Goal: Contribute content: Add original content to the website for others to see

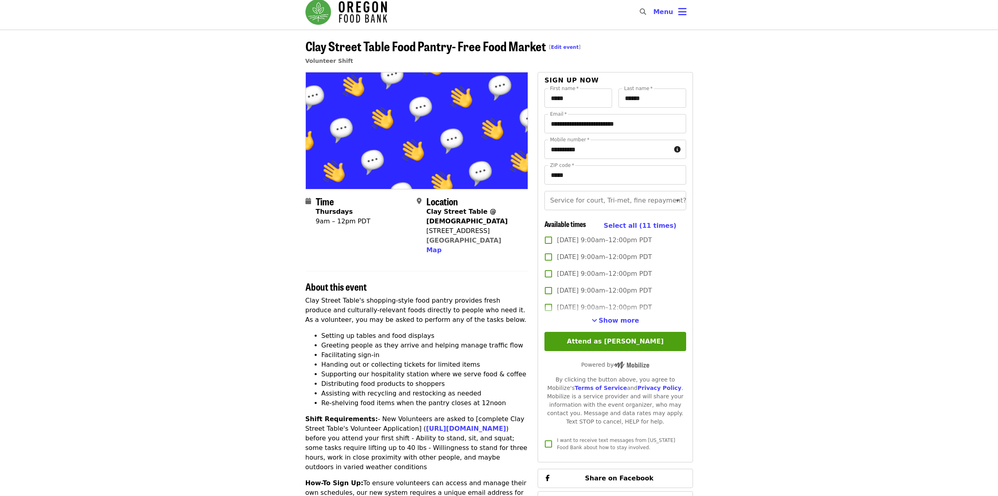
scroll to position [0, 0]
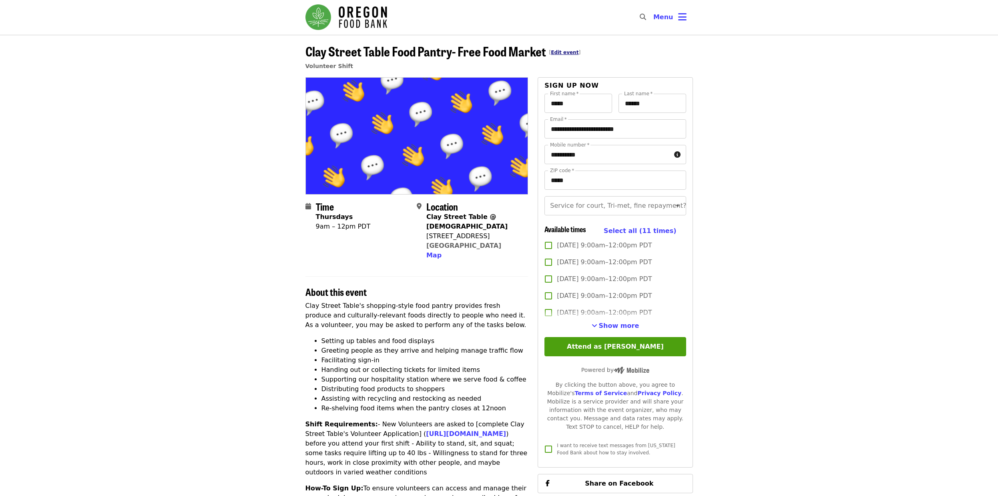
click at [562, 52] on link "Edit event" at bounding box center [565, 53] width 28 height 6
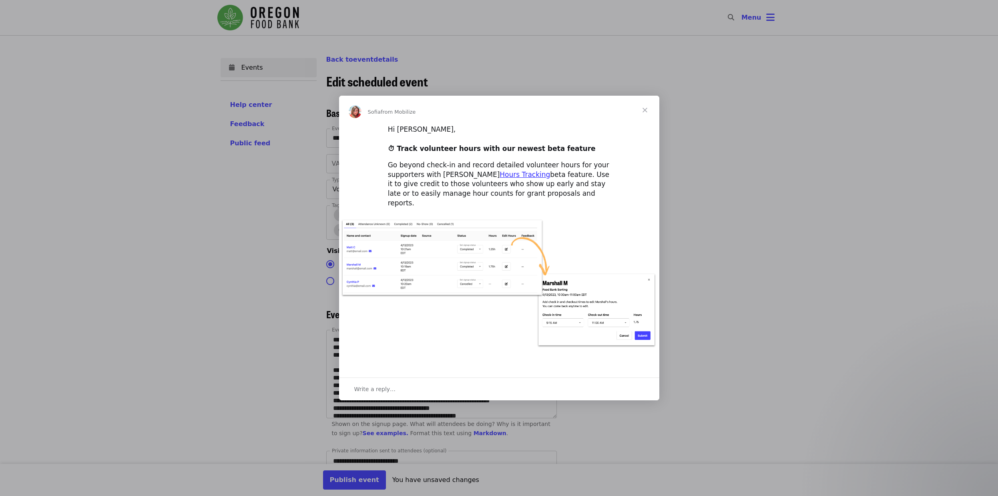
click at [644, 114] on span "Close" at bounding box center [645, 110] width 29 height 29
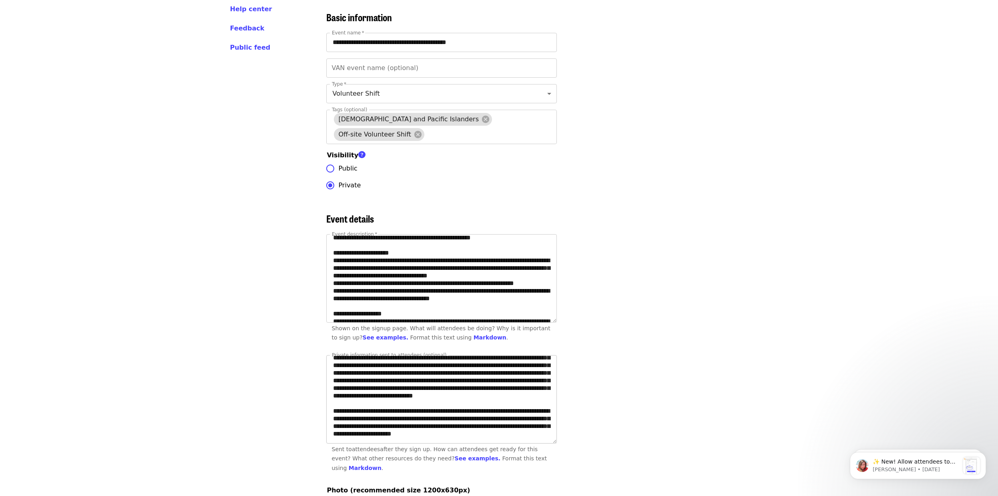
scroll to position [400, 0]
drag, startPoint x: 509, startPoint y: 423, endPoint x: 303, endPoint y: 366, distance: 214.5
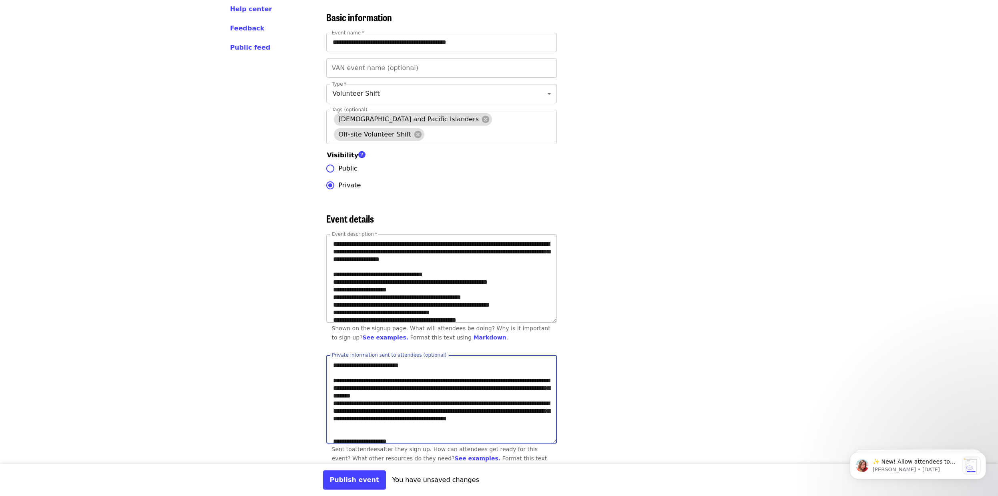
scroll to position [0, 0]
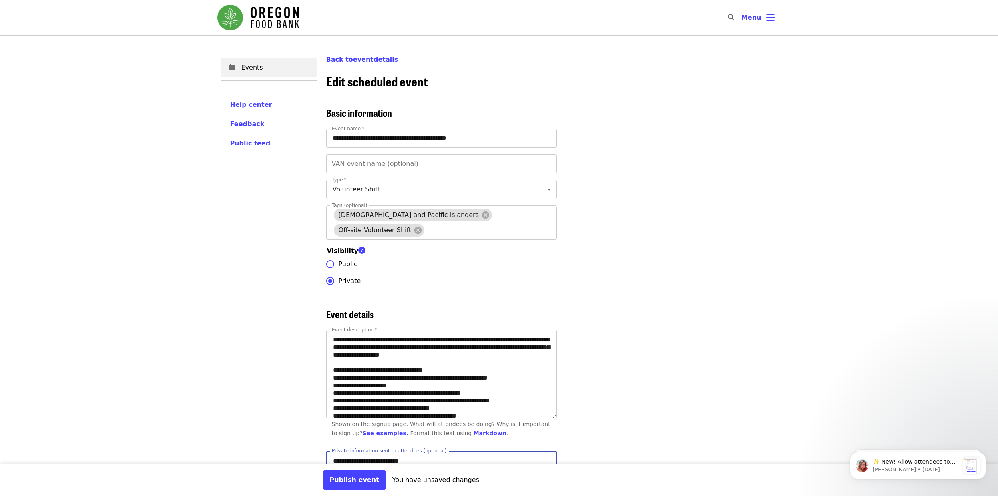
type textarea "**********"
click at [354, 479] on button "Publish event" at bounding box center [354, 480] width 63 height 19
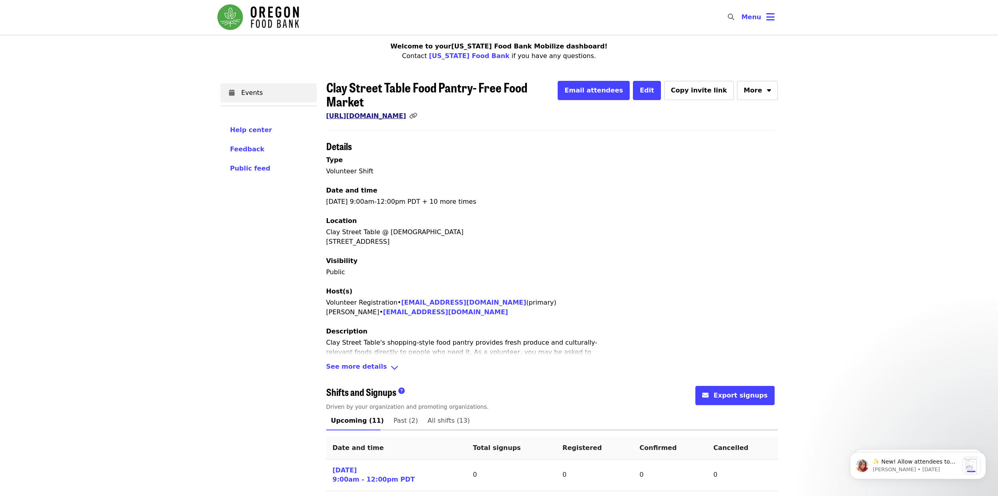
click at [406, 112] on link "[URL][DOMAIN_NAME]" at bounding box center [366, 116] width 80 height 8
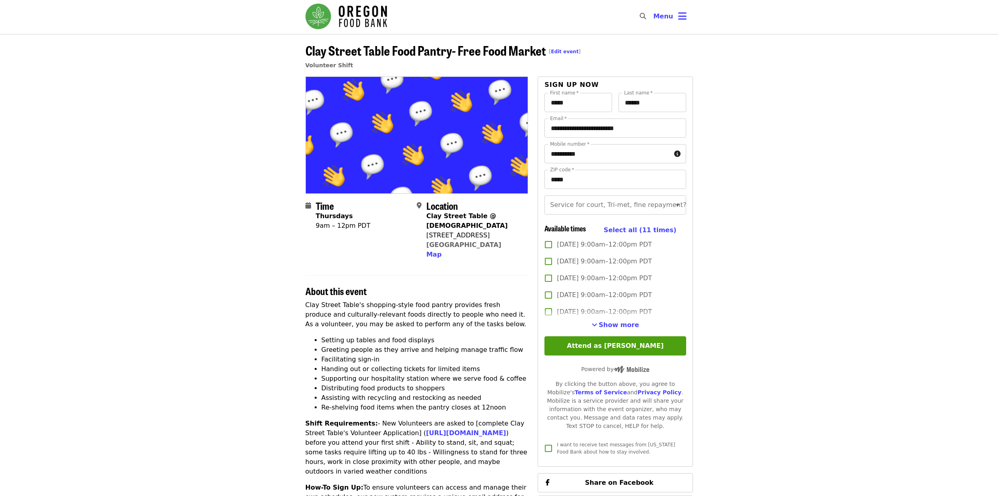
scroll to position [4, 0]
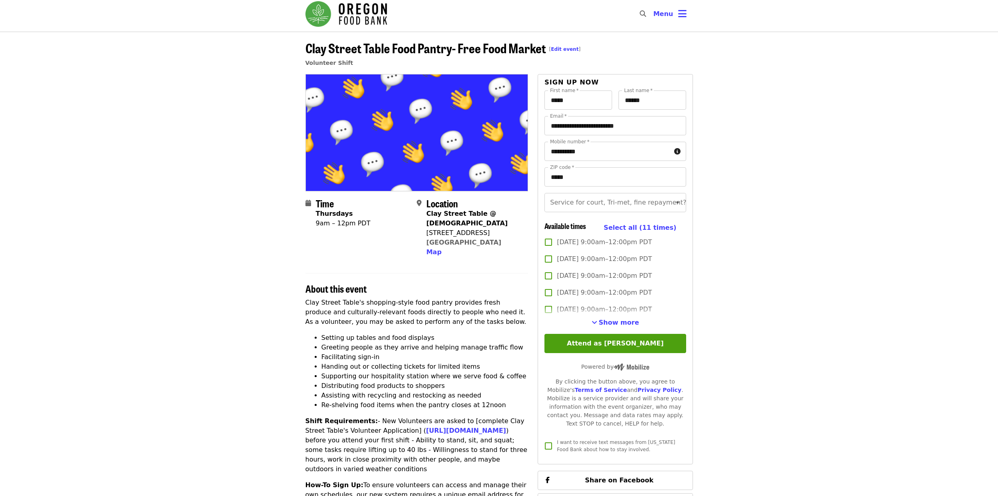
click at [368, 149] on img at bounding box center [417, 132] width 222 height 116
click at [564, 48] on link "Edit event" at bounding box center [565, 49] width 28 height 6
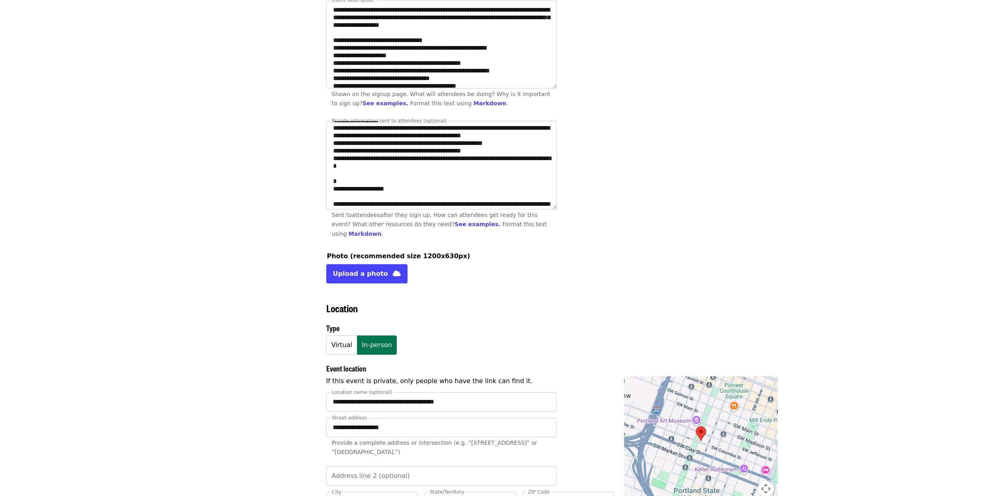
scroll to position [123, 0]
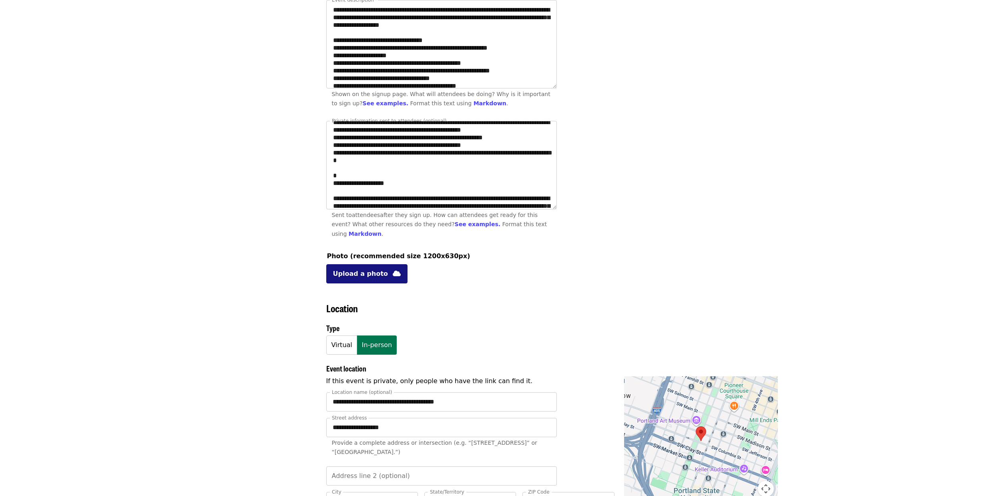
click at [370, 272] on span "Upload a photo" at bounding box center [360, 274] width 55 height 10
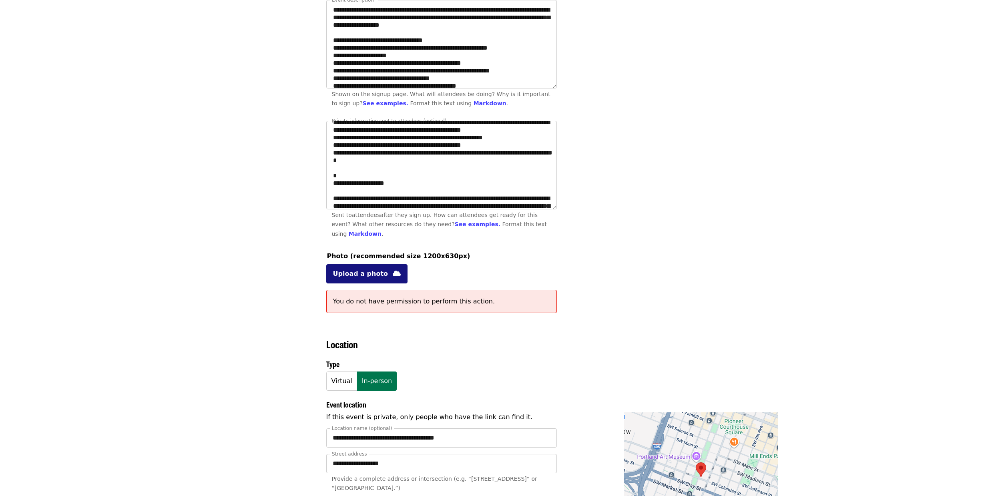
click at [394, 277] on button "Upload a photo" at bounding box center [367, 273] width 82 height 19
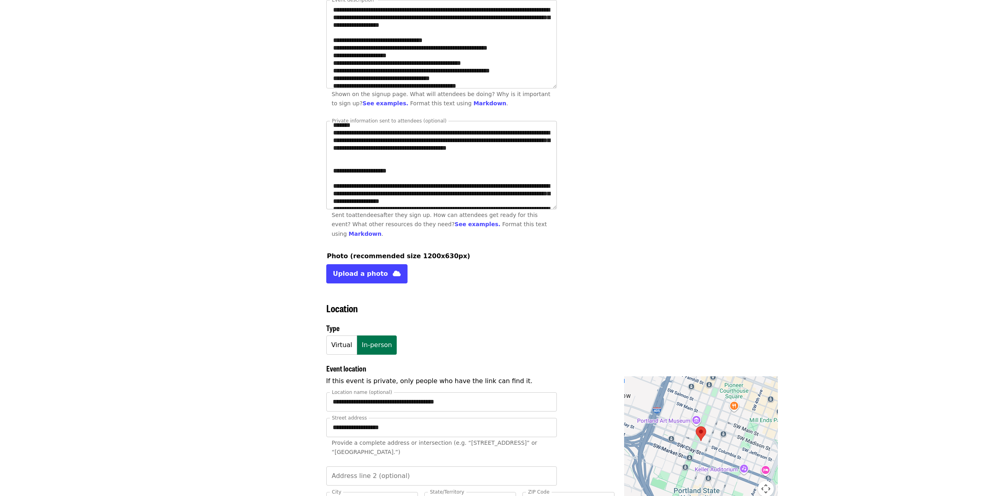
scroll to position [0, 0]
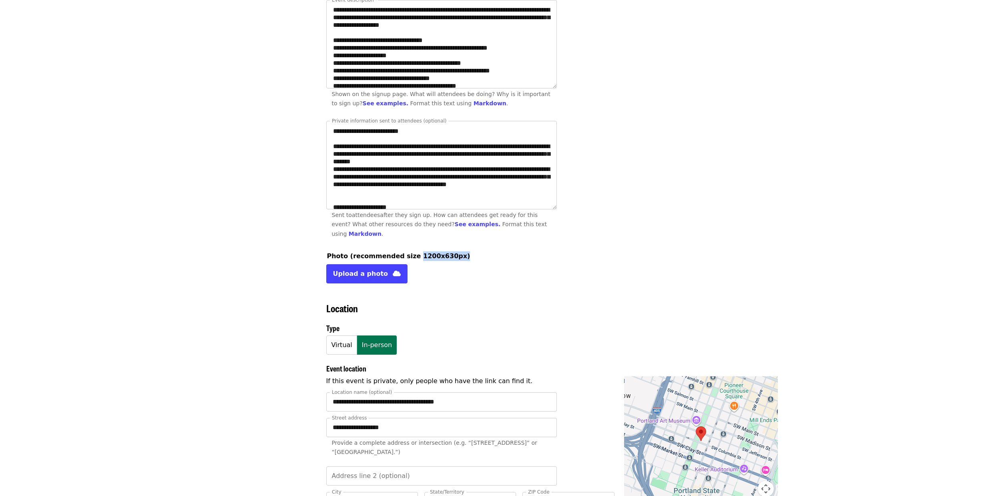
drag, startPoint x: 409, startPoint y: 256, endPoint x: 452, endPoint y: 258, distance: 42.9
click at [452, 258] on fieldset "Photo (recommended size 1200x630px) Upload a photo" at bounding box center [441, 267] width 231 height 32
click at [459, 258] on fieldset "Photo (recommended size 1200x630px) Upload a photo" at bounding box center [441, 267] width 231 height 32
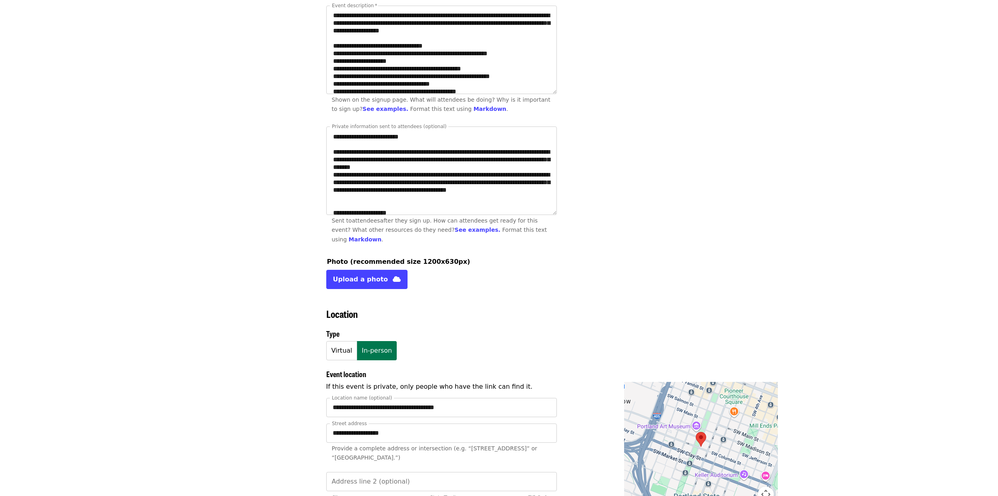
scroll to position [324, 0]
